Goal: Communication & Community: Ask a question

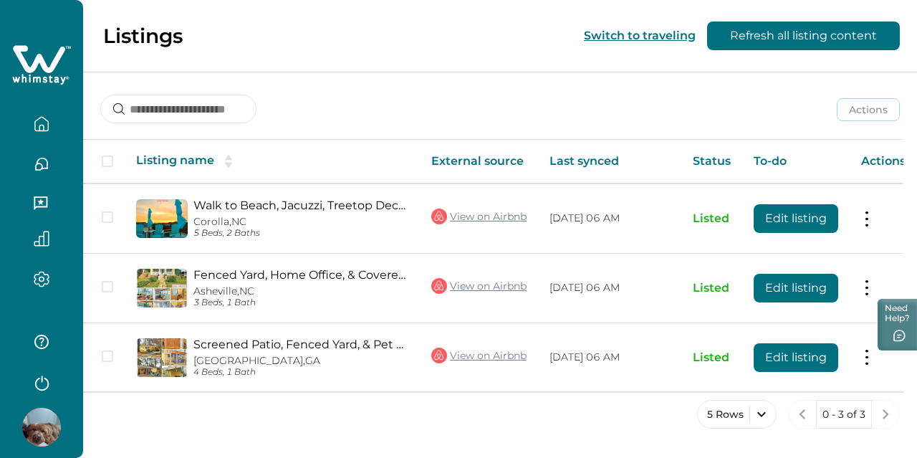
click at [46, 279] on icon "button" at bounding box center [42, 279] width 16 height 16
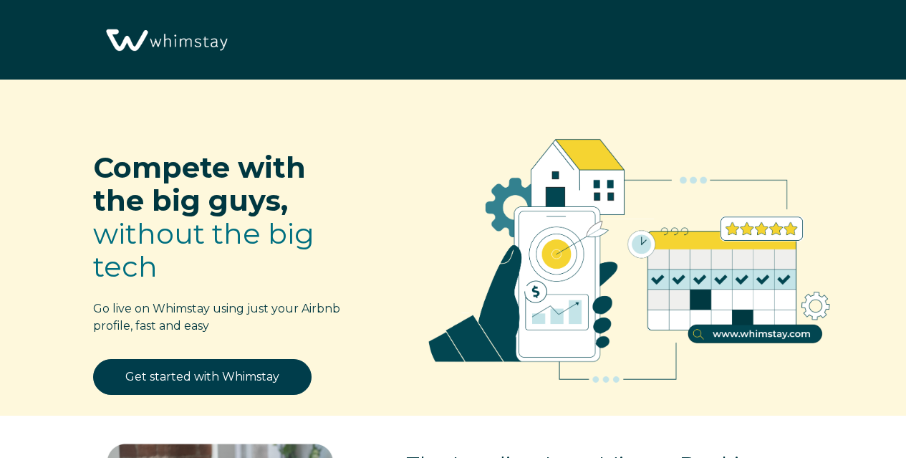
select select "US"
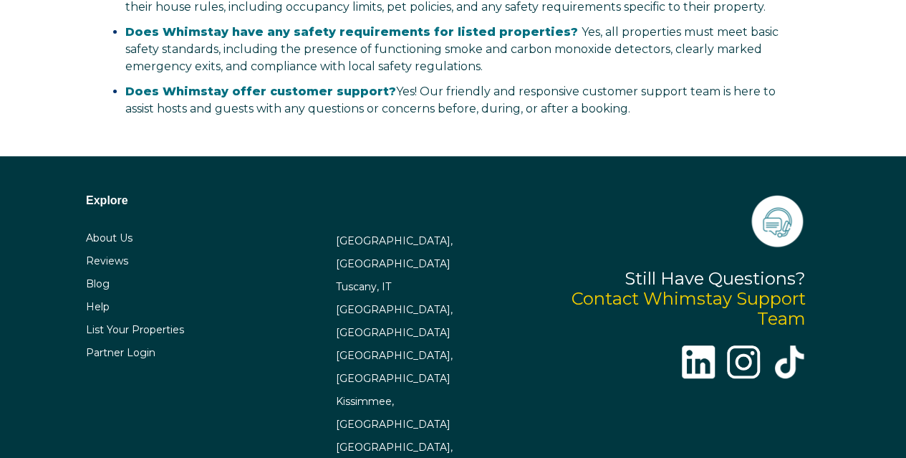
scroll to position [2846, 0]
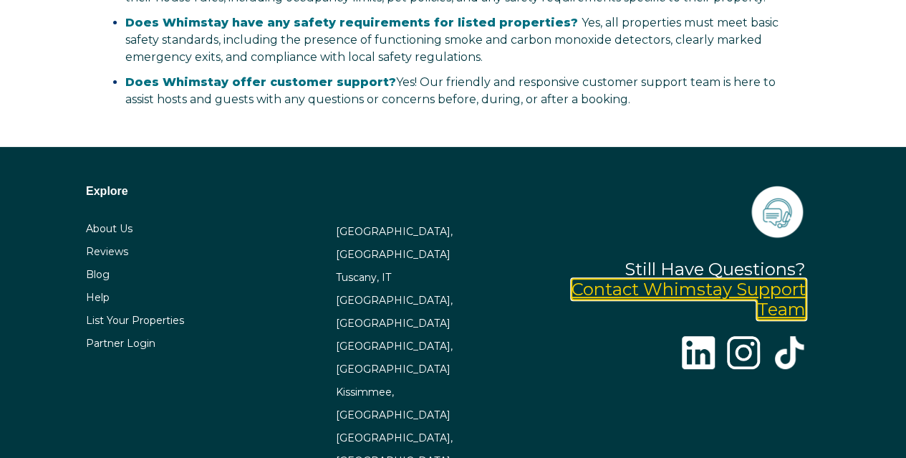
click at [772, 279] on link "Contact Whimstay Support Team" at bounding box center [689, 299] width 234 height 41
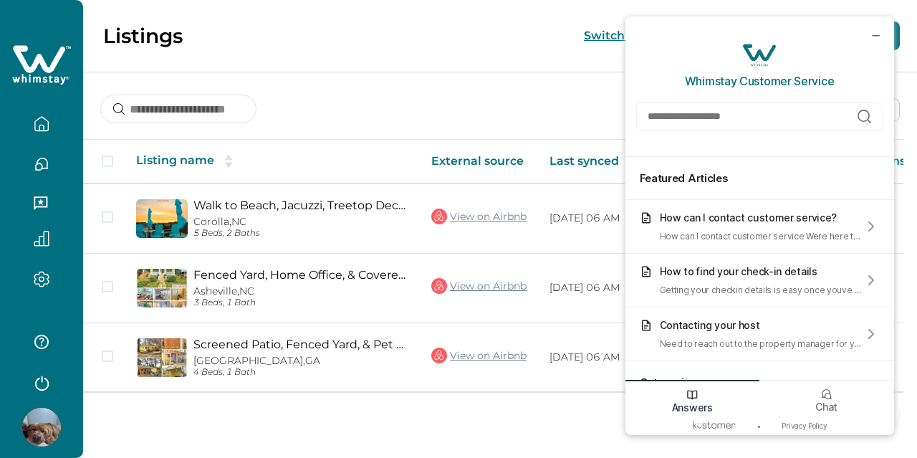
click at [44, 345] on icon "button" at bounding box center [41, 342] width 14 height 14
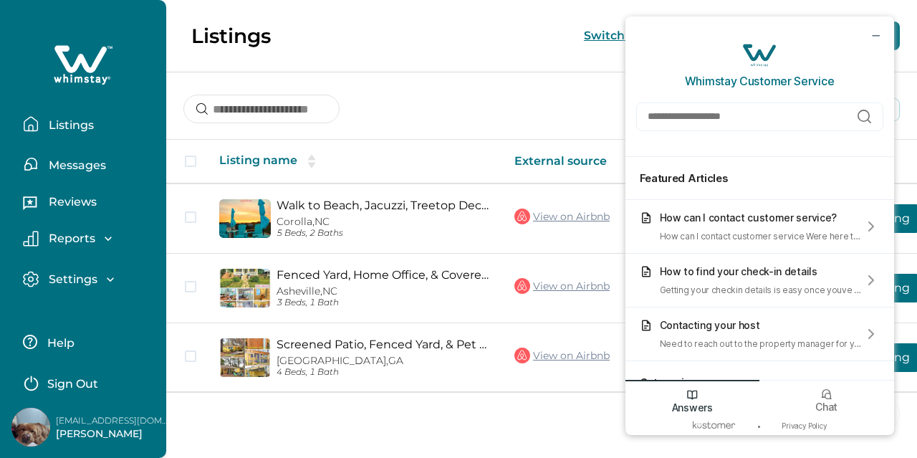
click at [67, 342] on p "Help" at bounding box center [59, 343] width 32 height 14
click at [874, 34] on icon "minimize chat widget" at bounding box center [875, 35] width 13 height 13
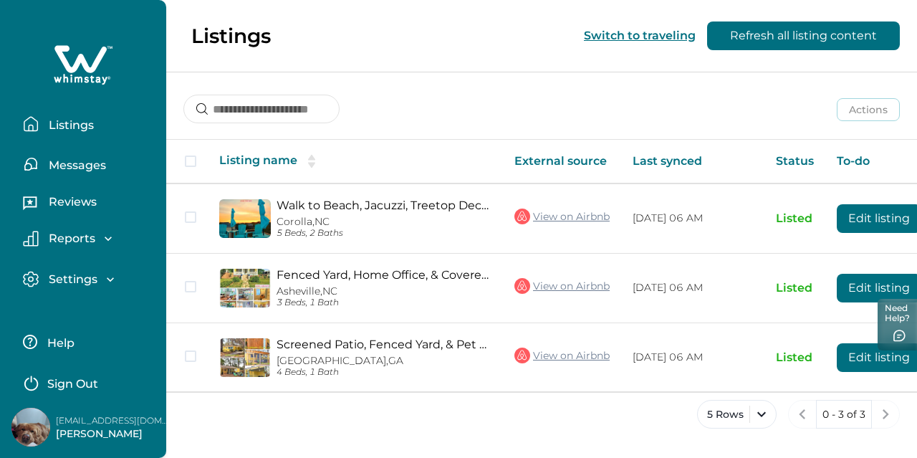
click at [81, 135] on button "Listings" at bounding box center [89, 124] width 132 height 29
click at [57, 239] on p "Reports" at bounding box center [69, 238] width 51 height 14
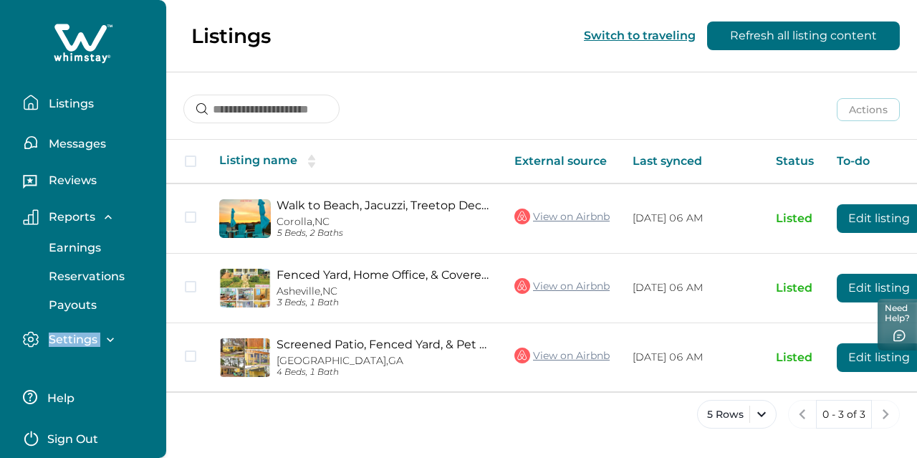
scroll to position [30, 0]
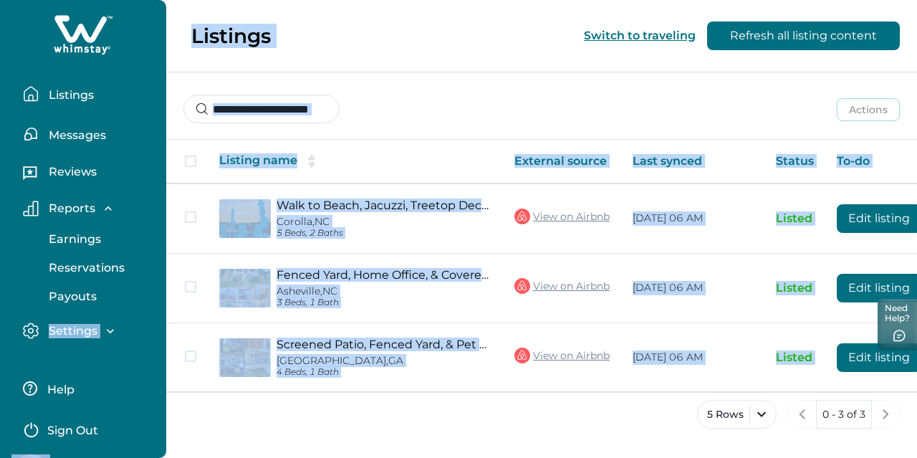
drag, startPoint x: 158, startPoint y: 320, endPoint x: 171, endPoint y: 431, distance: 111.0
click at [171, 431] on div "Listings Messages Reviews Reports Earnings Reservations Payouts Settings Profil…" at bounding box center [458, 229] width 917 height 458
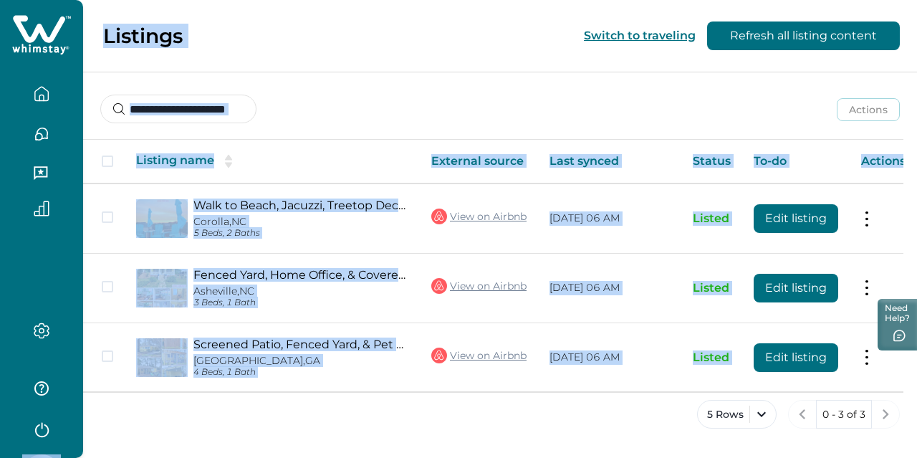
click at [208, 431] on div "5 Rows 0 - 3 of 3" at bounding box center [500, 426] width 834 height 52
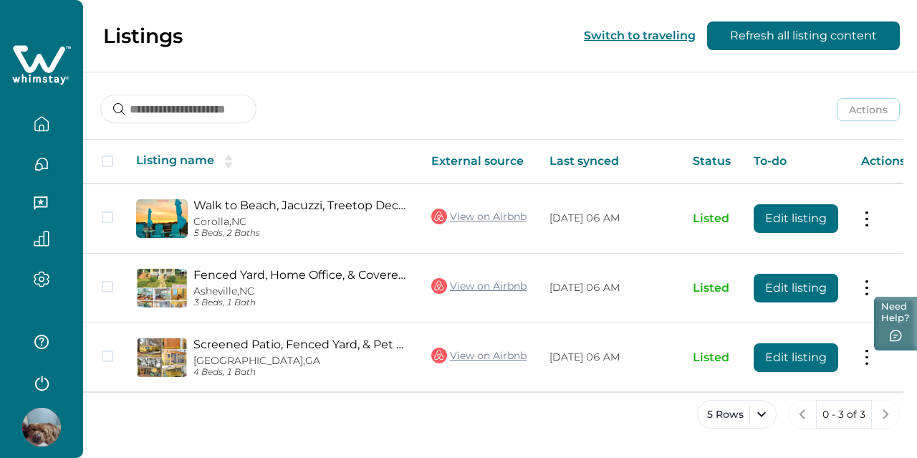
click at [890, 316] on button "Need Help?" at bounding box center [895, 324] width 43 height 54
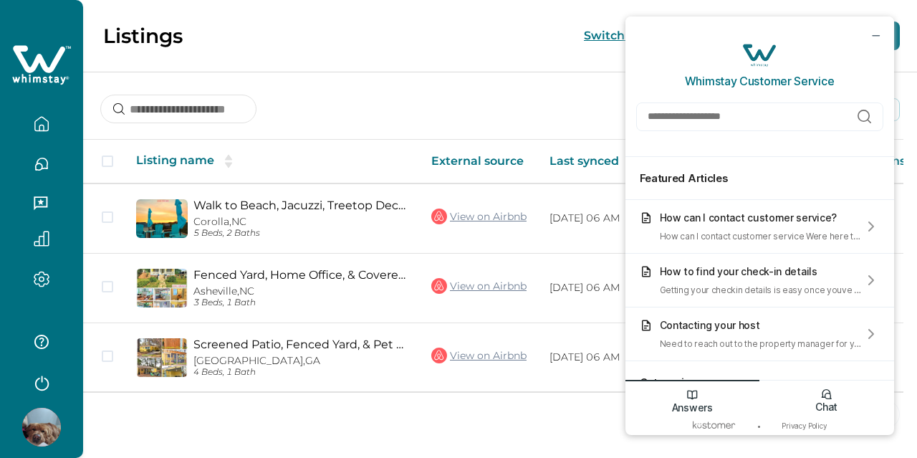
click at [815, 398] on div "Chat" at bounding box center [826, 398] width 135 height 37
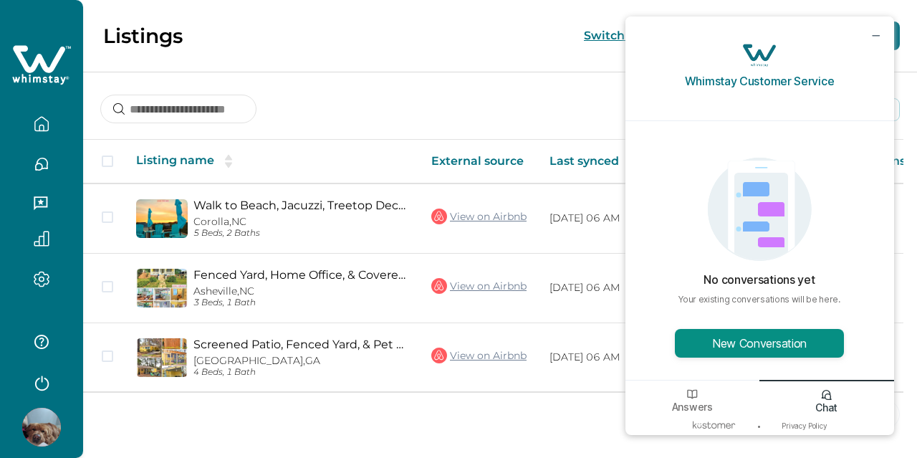
click at [806, 337] on button "New Conversation" at bounding box center [759, 343] width 169 height 29
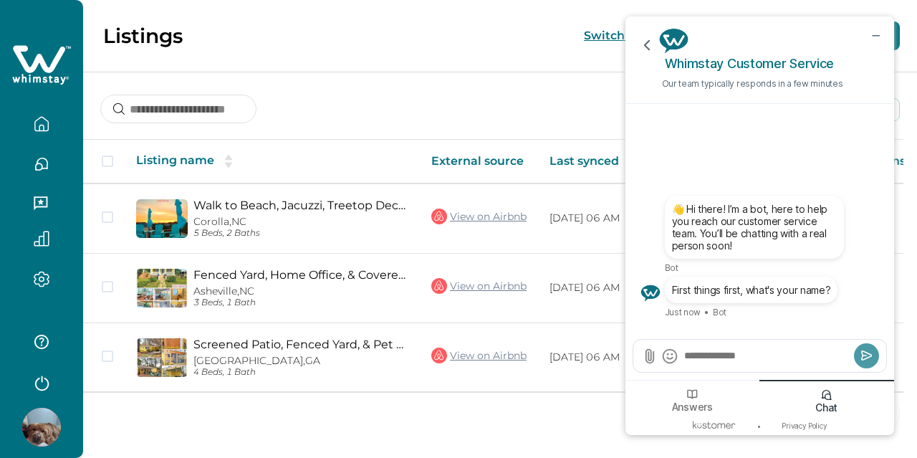
click at [797, 354] on textarea "Send a message" at bounding box center [767, 355] width 168 height 14
type textarea "*****"
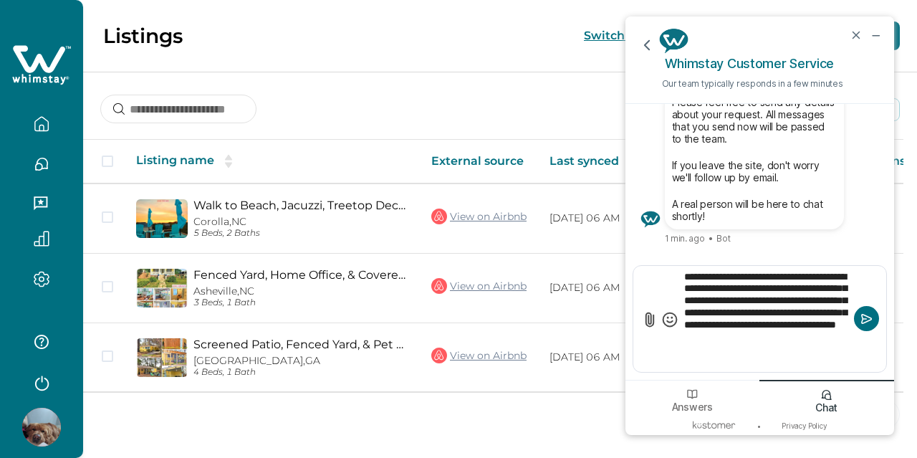
type textarea "**********"
